Goal: Task Accomplishment & Management: Complete application form

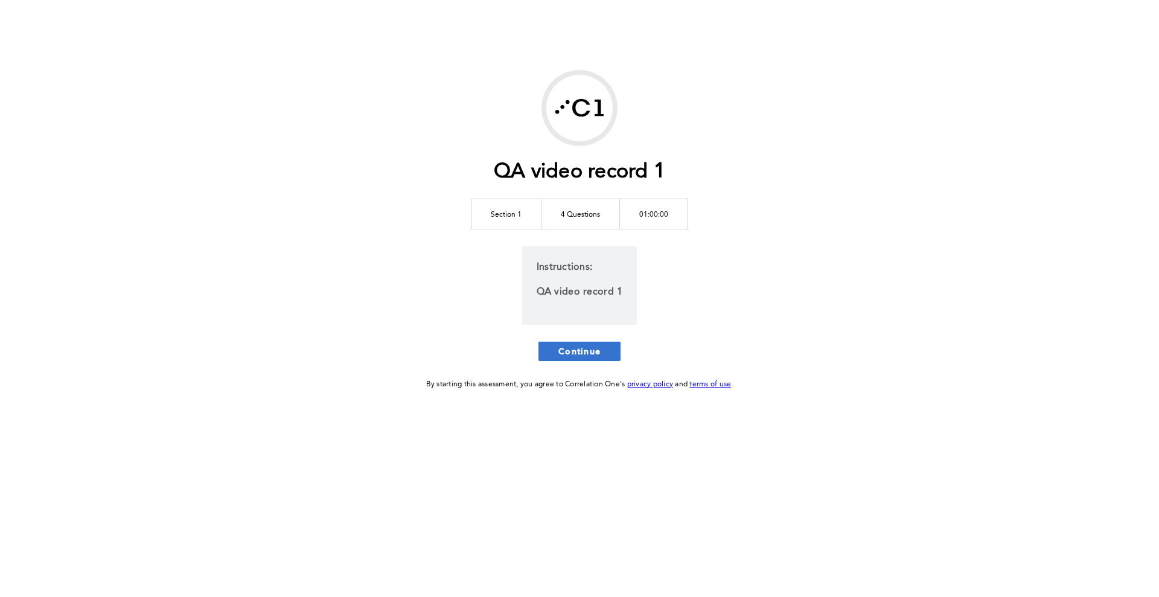
click at [579, 355] on span "Continue" at bounding box center [579, 350] width 42 height 11
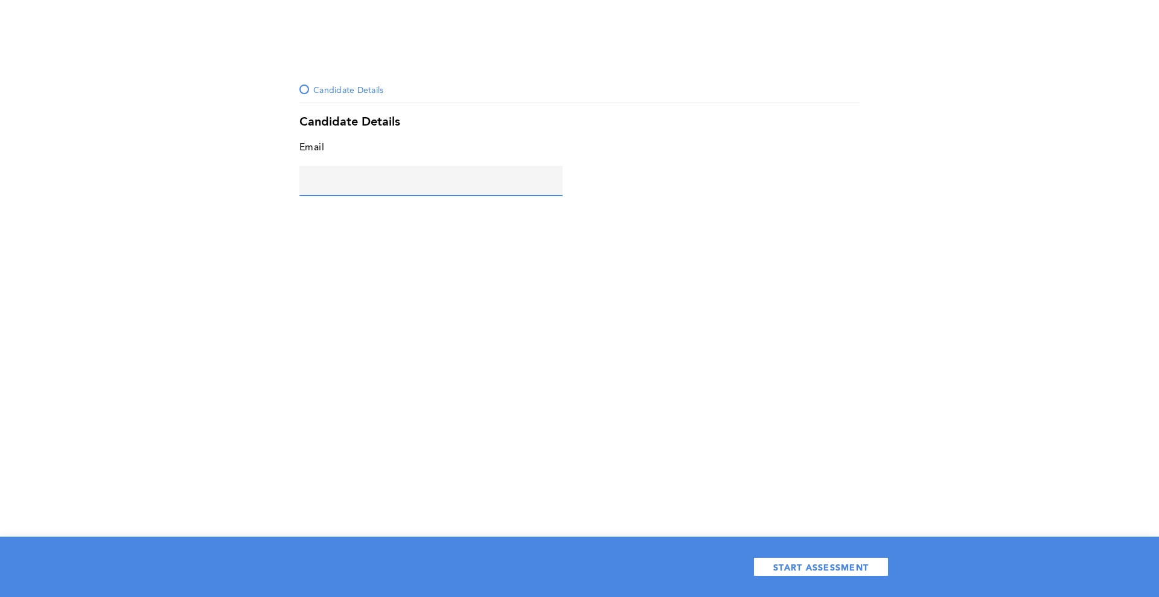
click at [483, 192] on input "text" at bounding box center [430, 180] width 263 height 29
type input "[PERSON_NAME][EMAIL_ADDRESS][DOMAIN_NAME]"
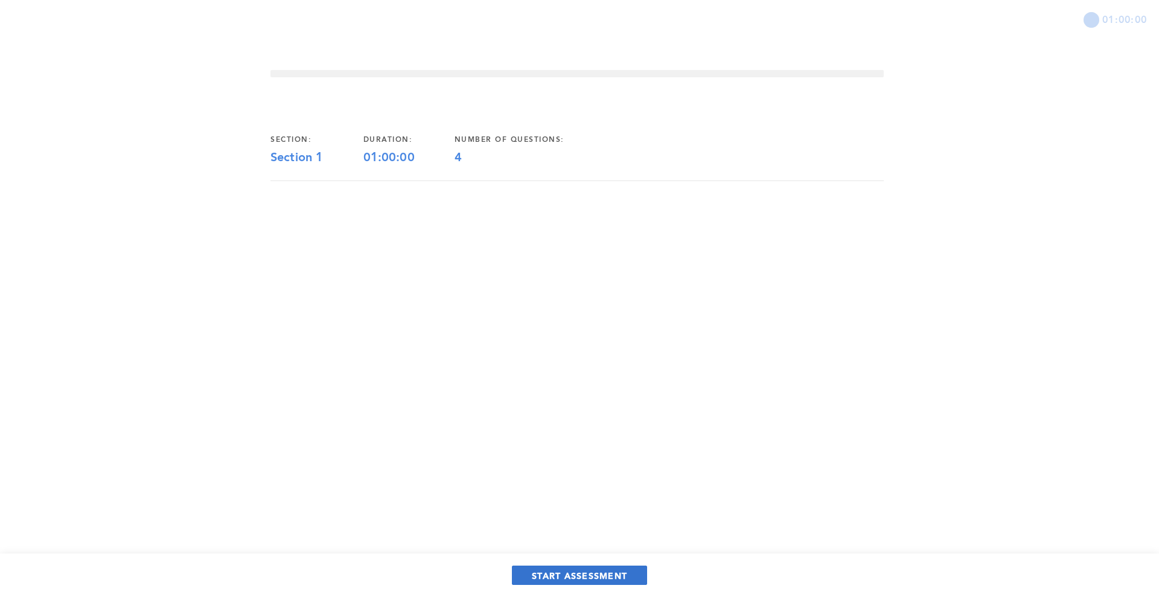
click at [631, 578] on button "START ASSESSMENT" at bounding box center [579, 574] width 135 height 19
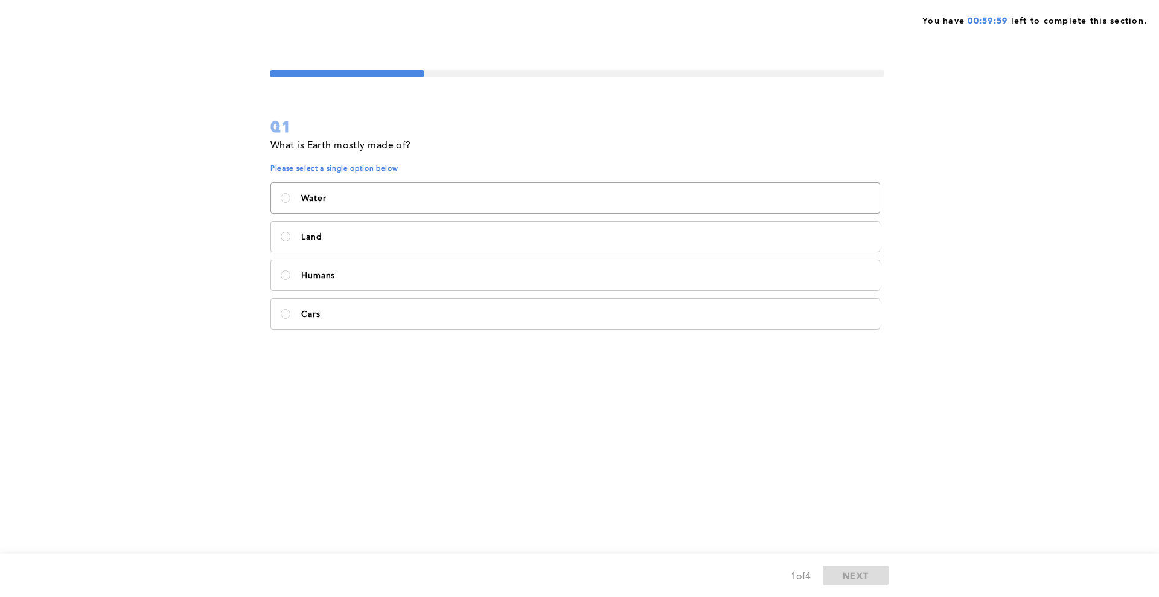
click at [395, 212] on label "Water" at bounding box center [575, 198] width 608 height 30
click at [290, 203] on input "Water" at bounding box center [286, 198] width 10 height 10
radio input "true"
click at [852, 575] on span "NEXT" at bounding box center [855, 575] width 26 height 11
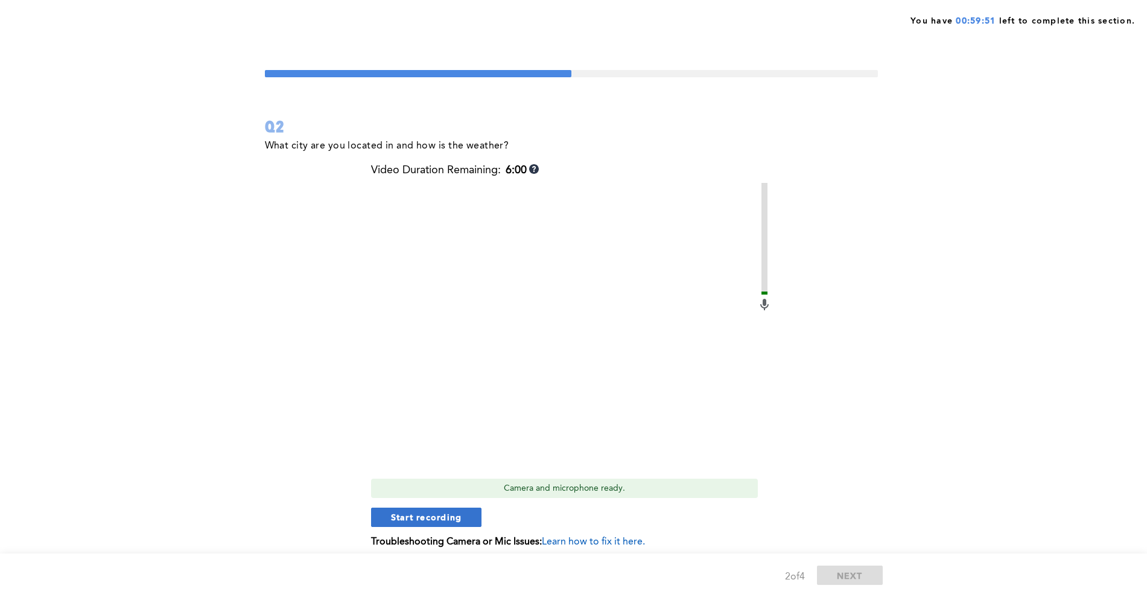
click at [447, 517] on span "Start recording" at bounding box center [426, 516] width 71 height 11
click at [443, 526] on button "Stop recording" at bounding box center [426, 517] width 110 height 19
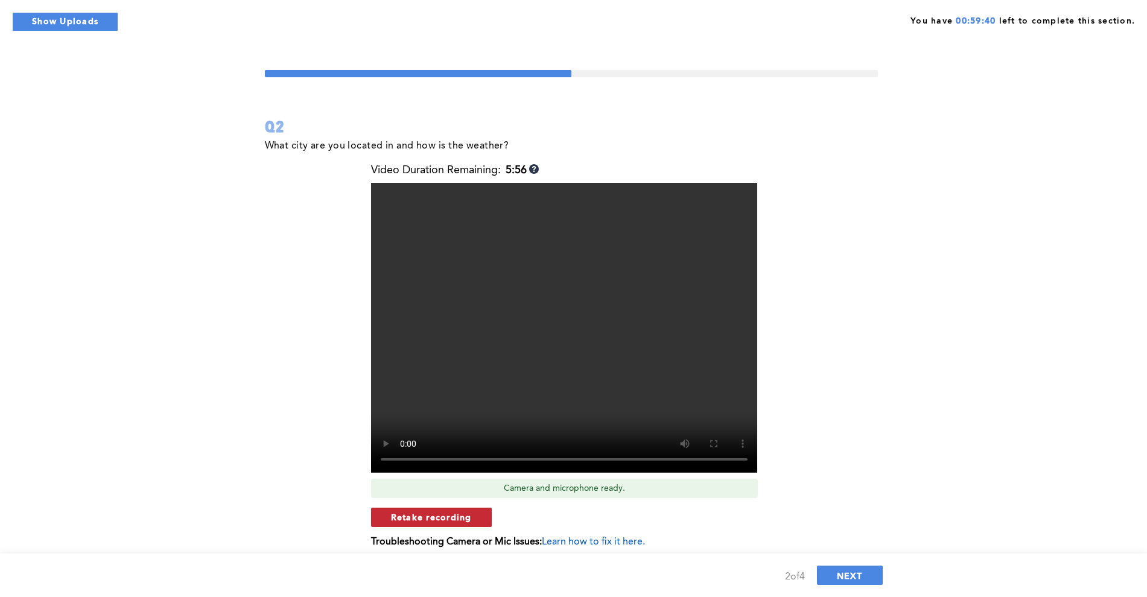
click at [477, 521] on button "Retake recording" at bounding box center [431, 517] width 121 height 19
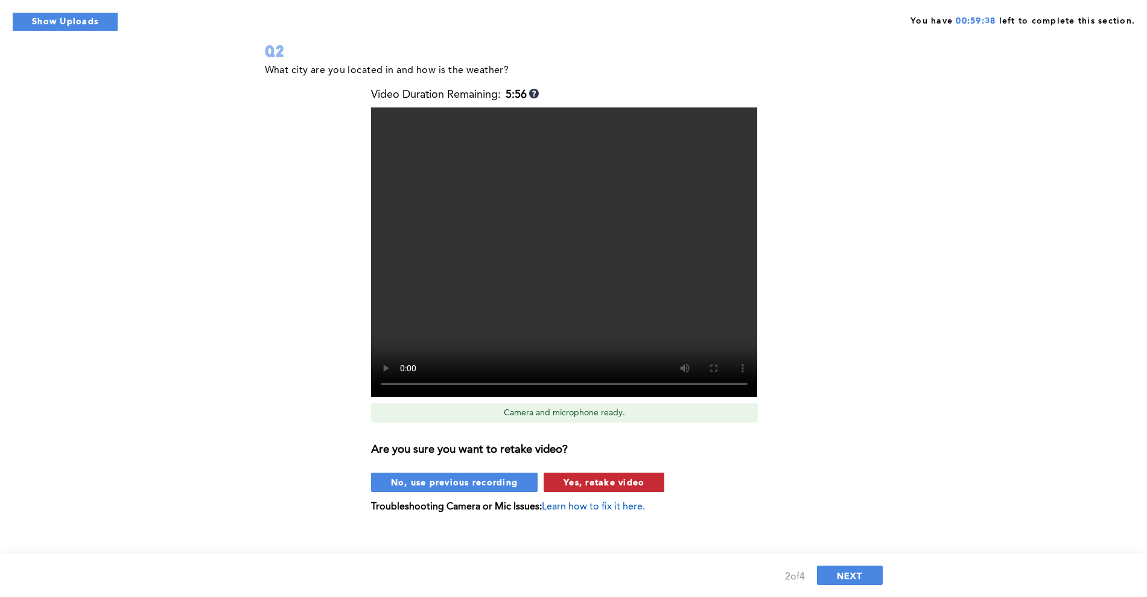
click at [614, 480] on span "Yes, retake video" at bounding box center [604, 481] width 81 height 11
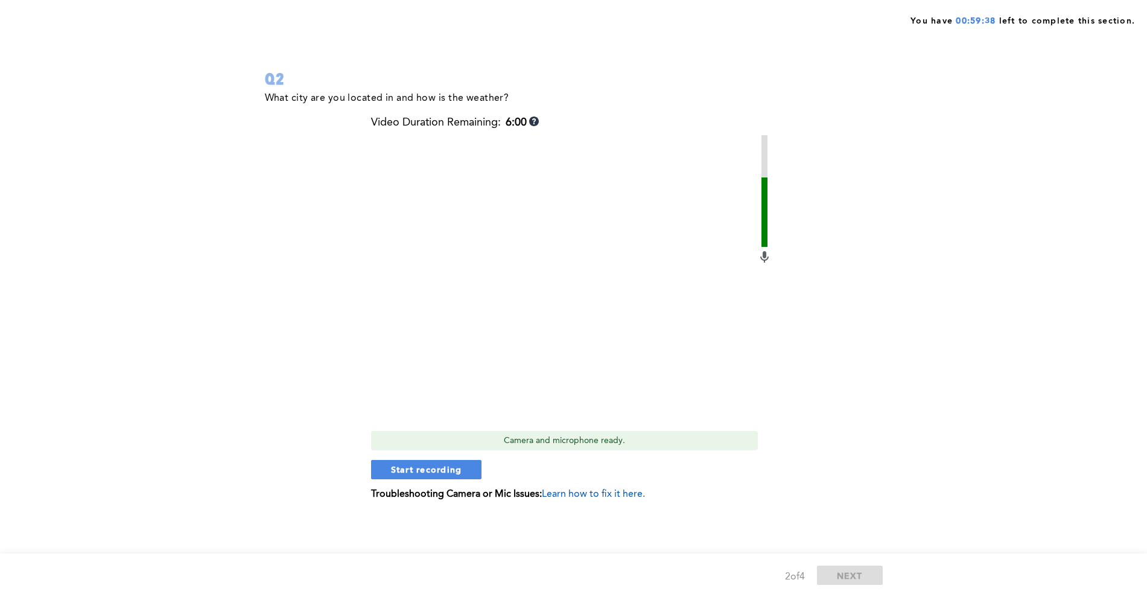
scroll to position [48, 0]
click at [437, 466] on span "Start recording" at bounding box center [426, 468] width 71 height 11
click at [459, 471] on span "Stop recording" at bounding box center [426, 468] width 71 height 11
